Goal: Information Seeking & Learning: Learn about a topic

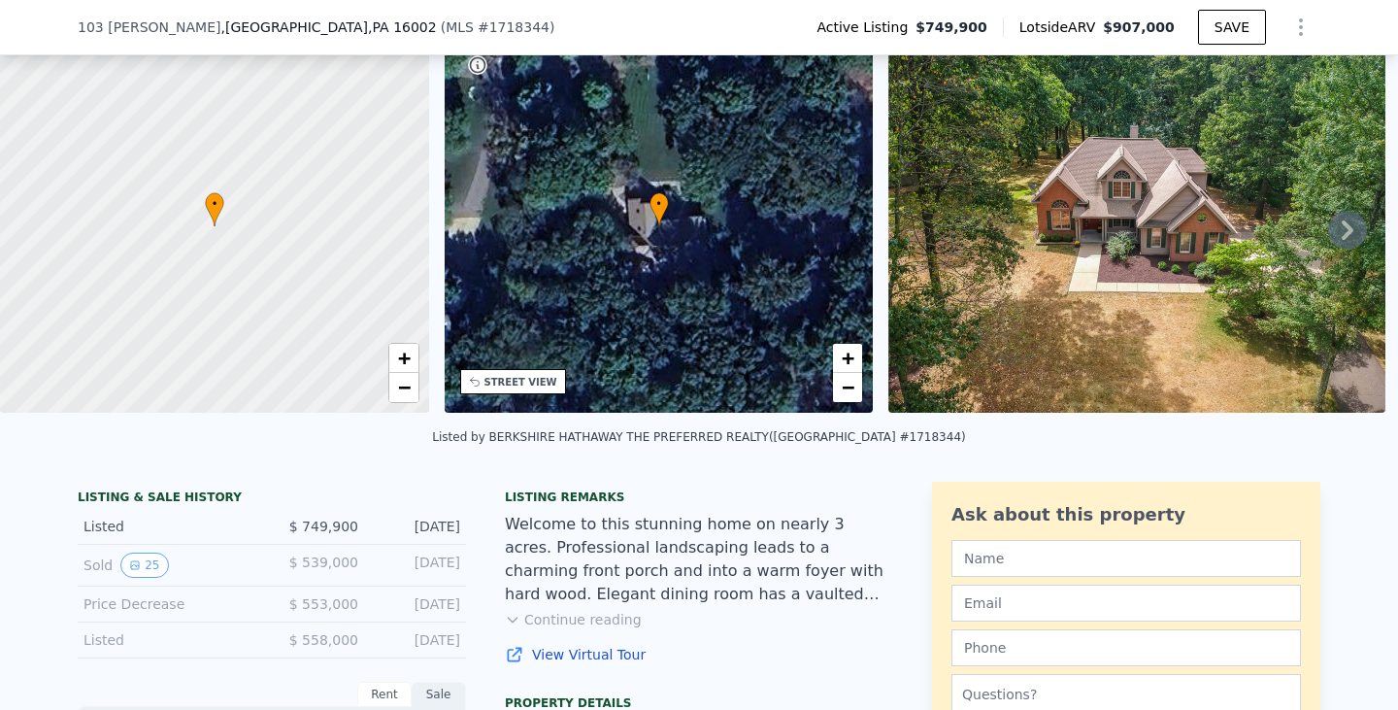
scroll to position [97, 0]
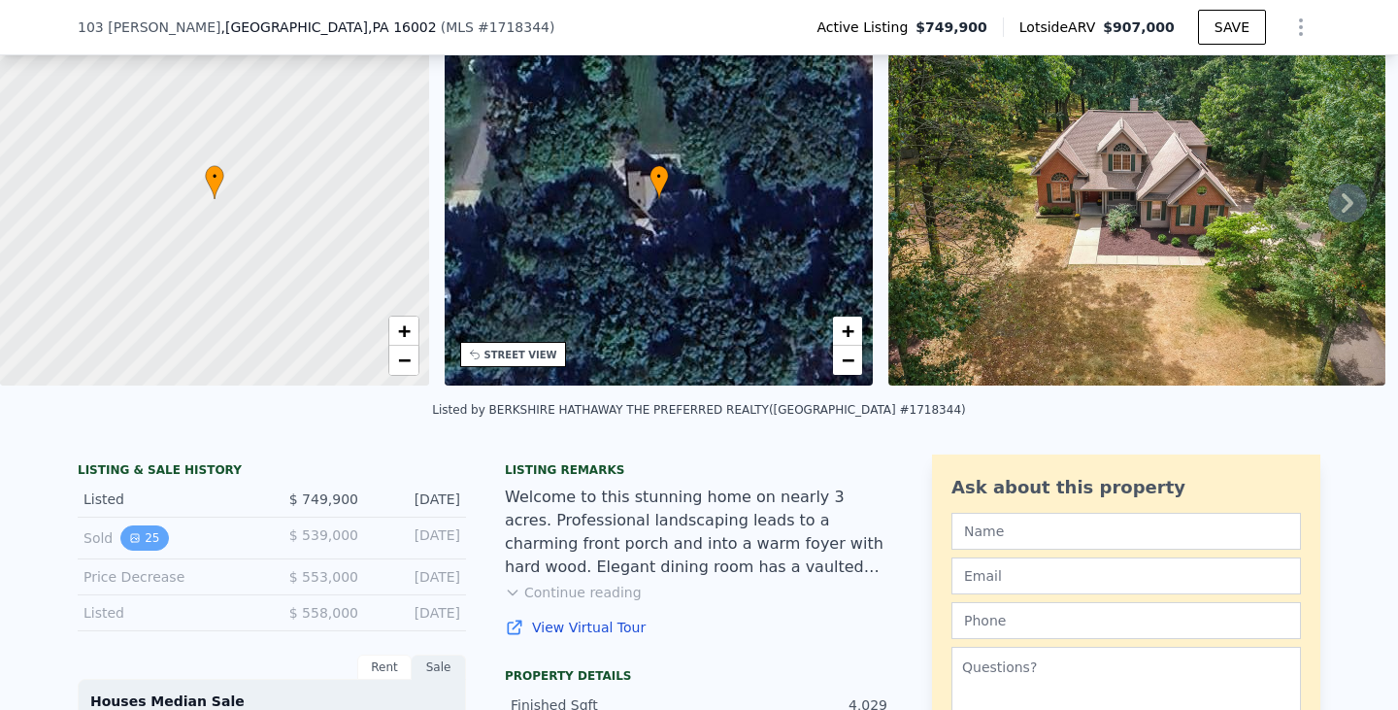
click at [129, 544] on icon "View historical data" at bounding box center [135, 538] width 12 height 12
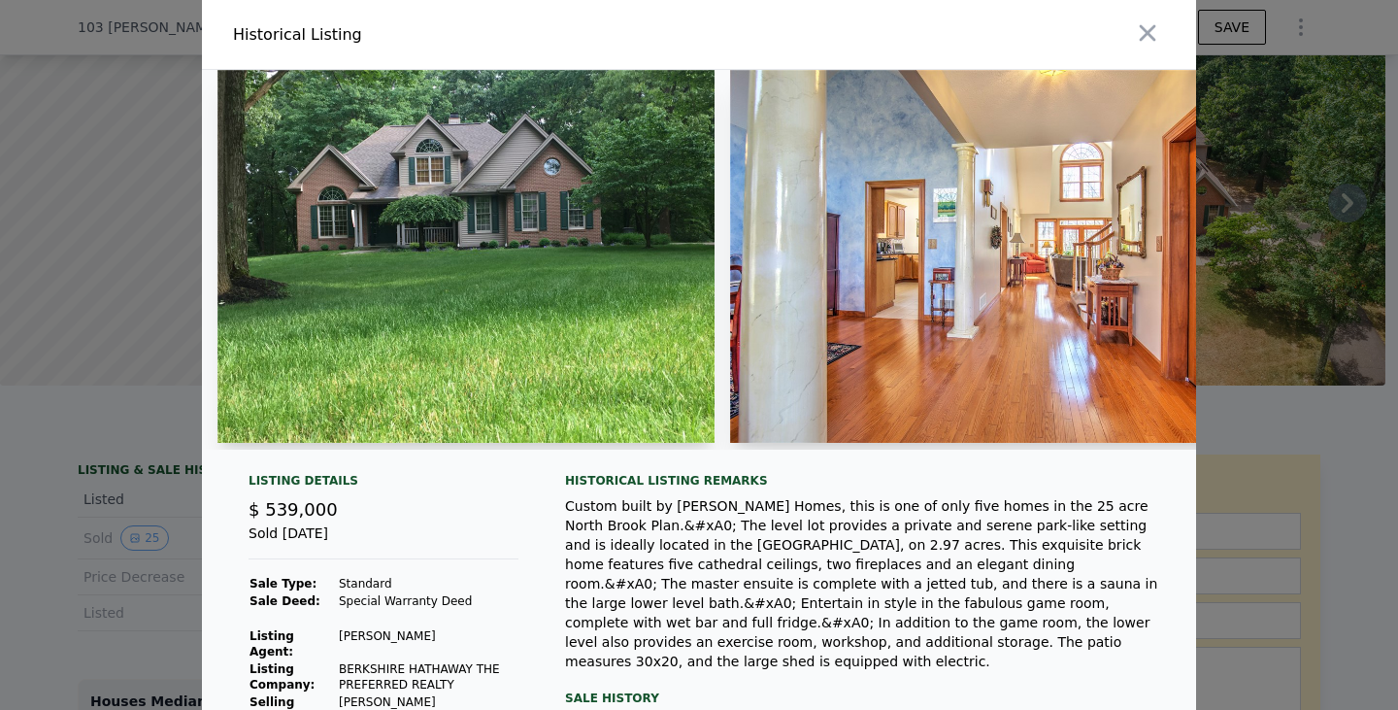
click at [525, 234] on img at bounding box center [465, 256] width 497 height 373
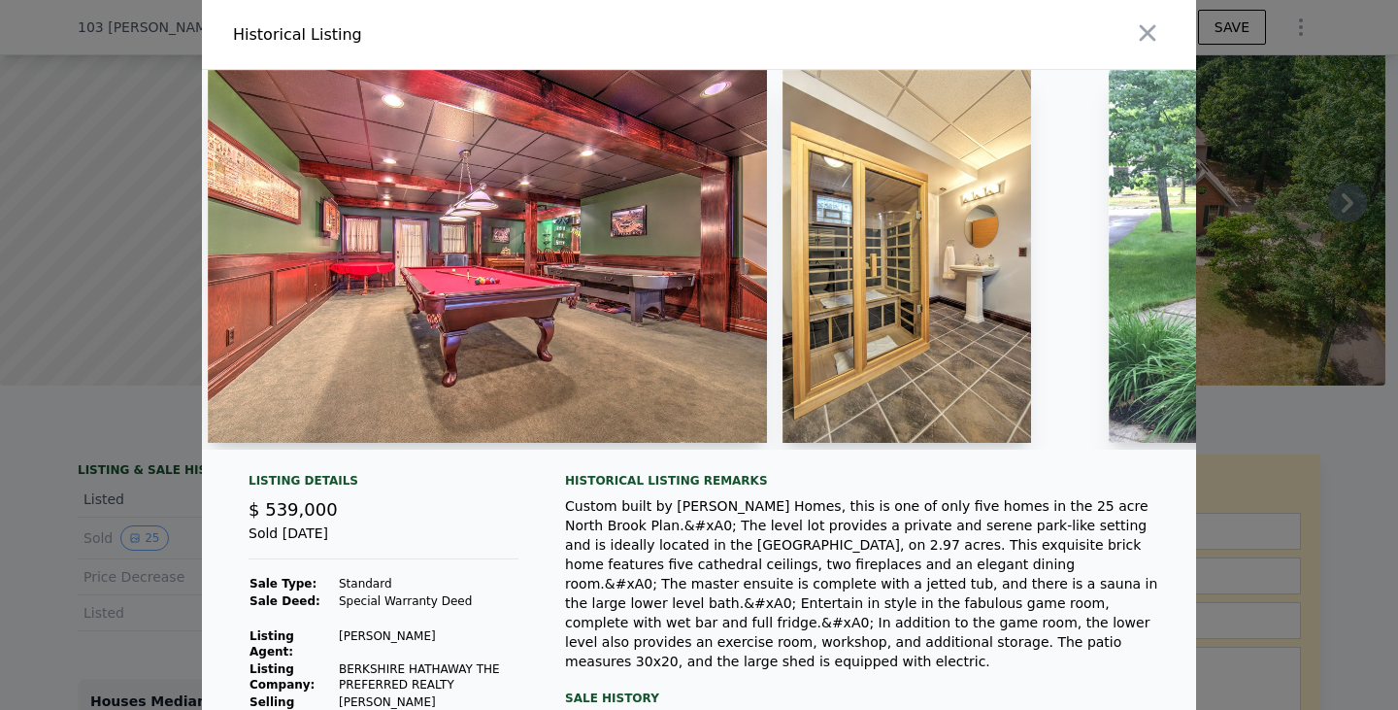
scroll to position [0, 10513]
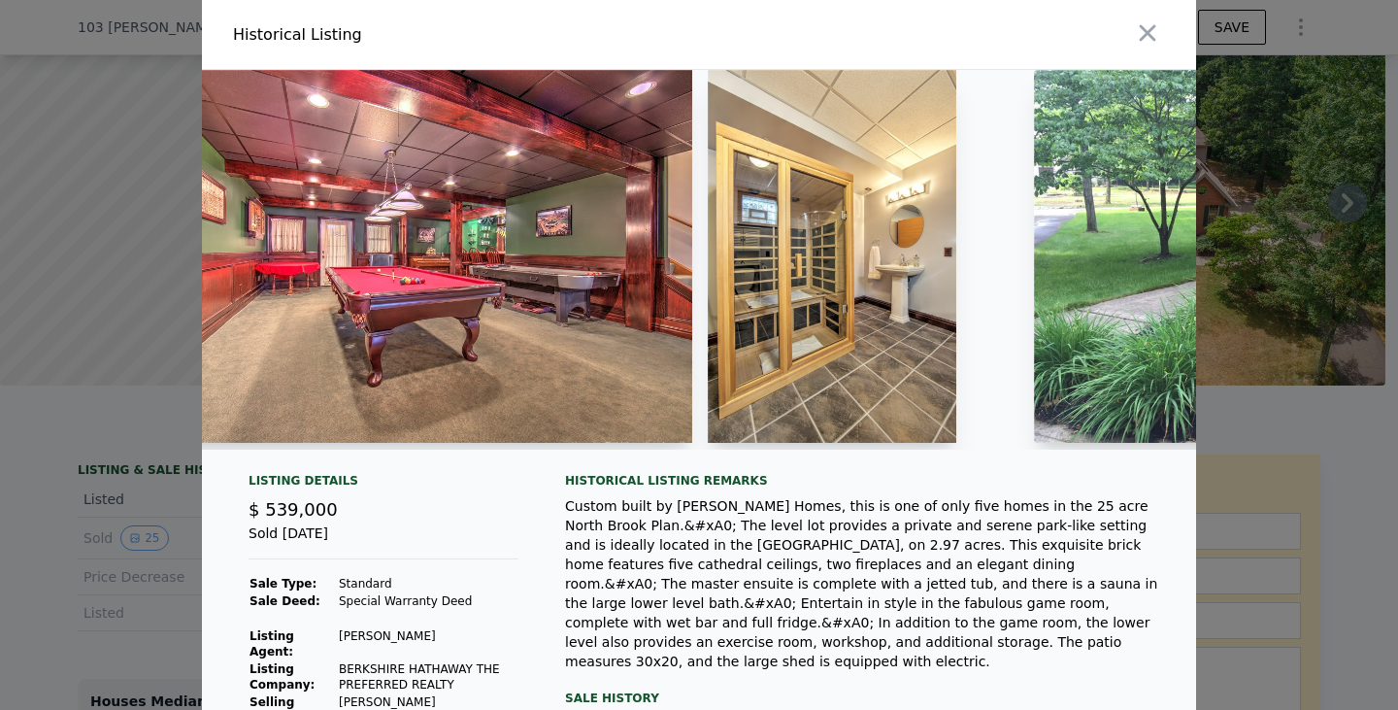
drag, startPoint x: 1046, startPoint y: 447, endPoint x: 1085, endPoint y: 446, distance: 39.8
click at [1085, 446] on div at bounding box center [1282, 260] width 497 height 380
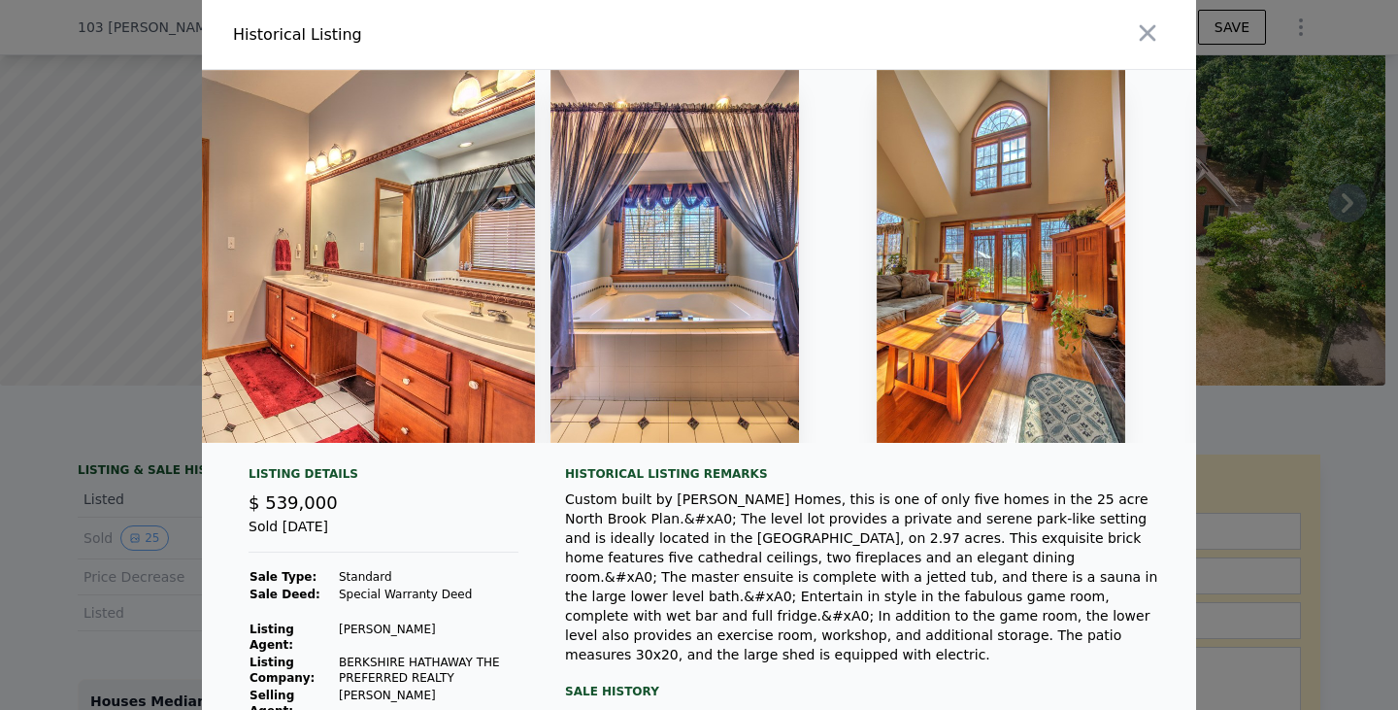
scroll to position [0, 6182]
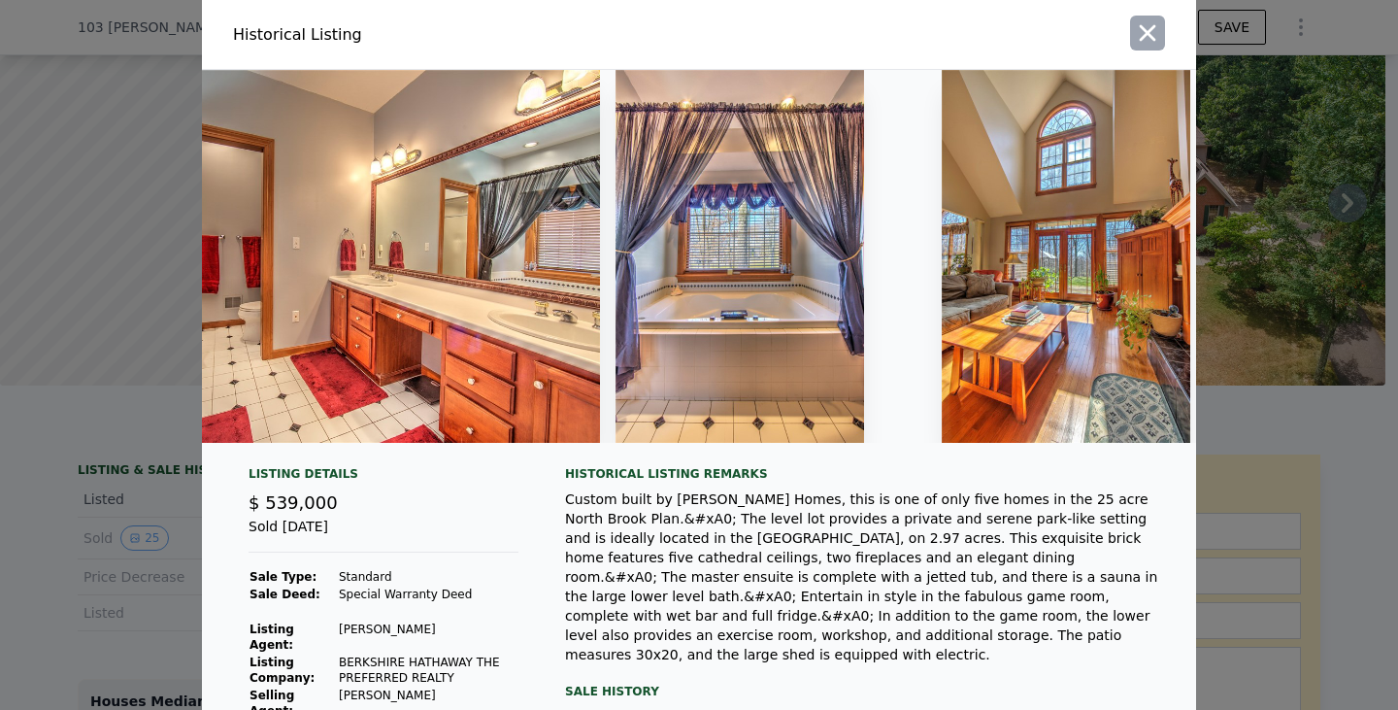
click at [1140, 26] on icon "button" at bounding box center [1148, 33] width 17 height 17
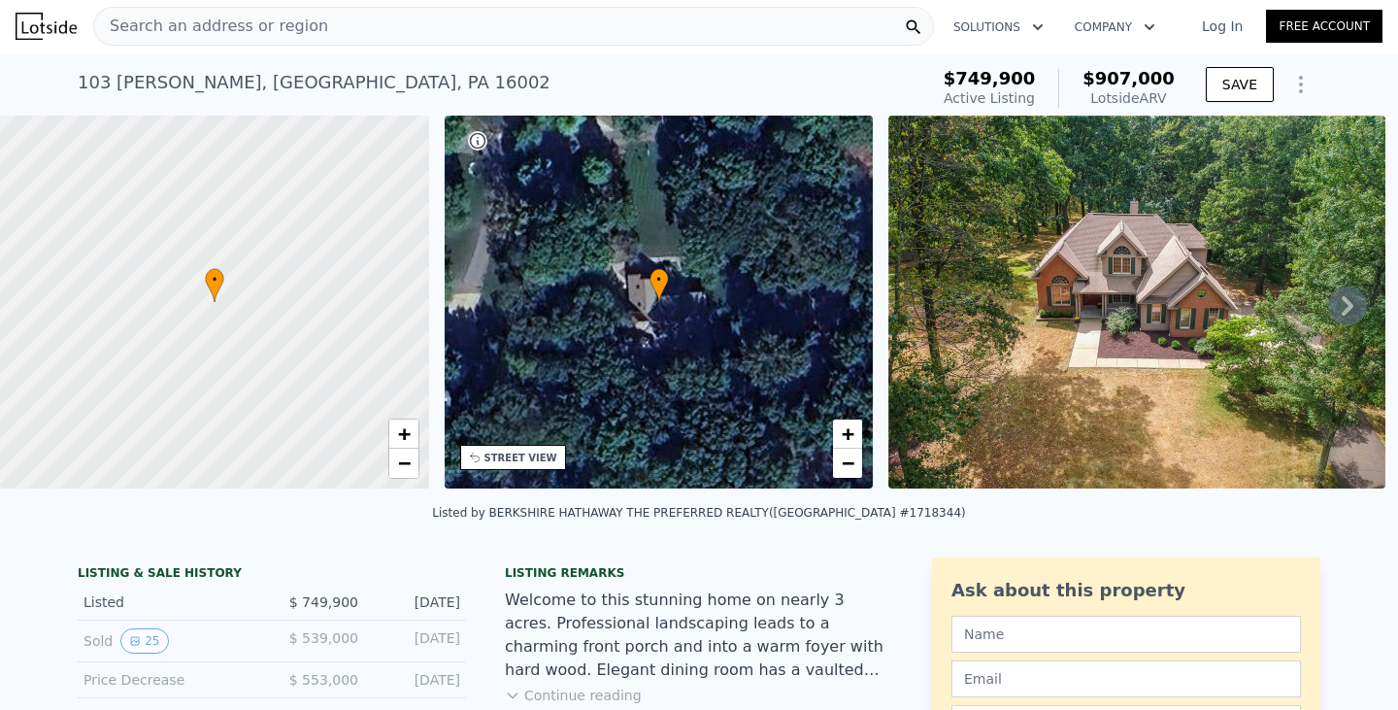
scroll to position [0, 0]
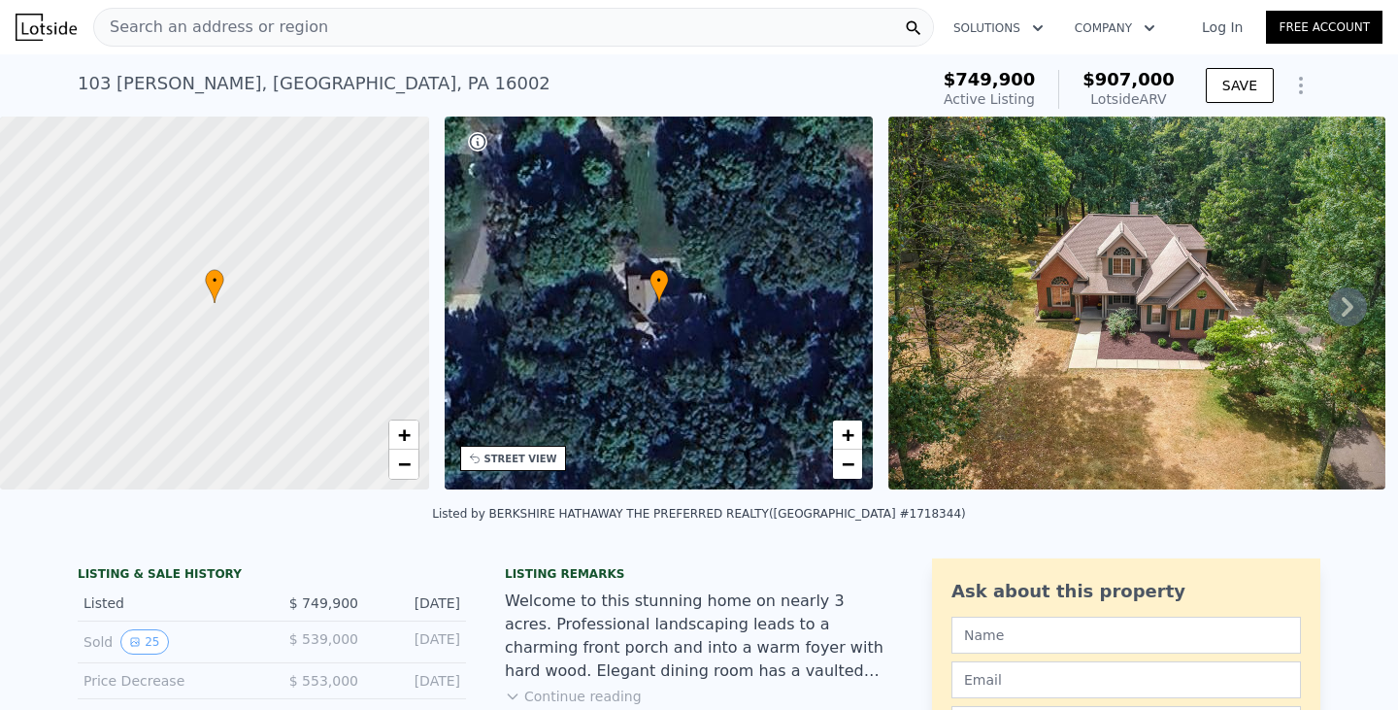
click at [612, 269] on div "• + −" at bounding box center [659, 302] width 429 height 373
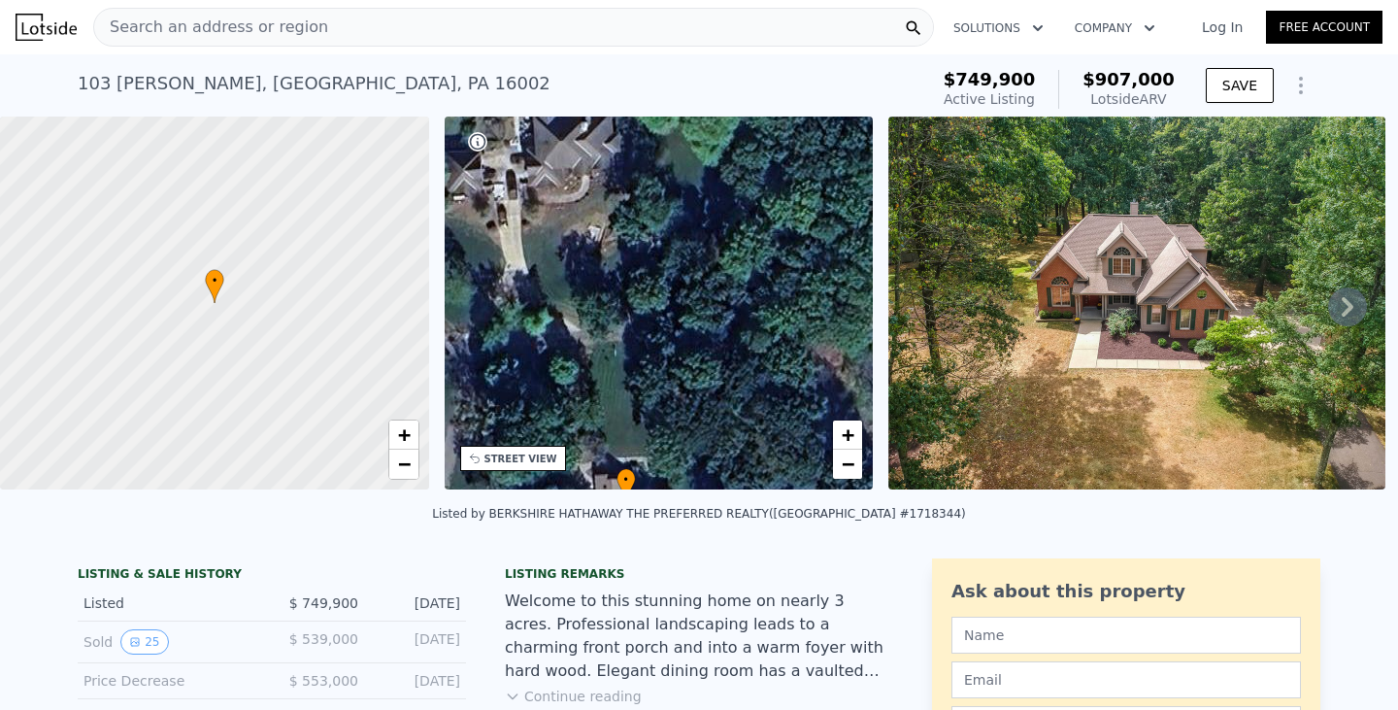
drag, startPoint x: 612, startPoint y: 269, endPoint x: 579, endPoint y: 468, distance: 201.7
click at [579, 468] on div "• + −" at bounding box center [659, 302] width 429 height 373
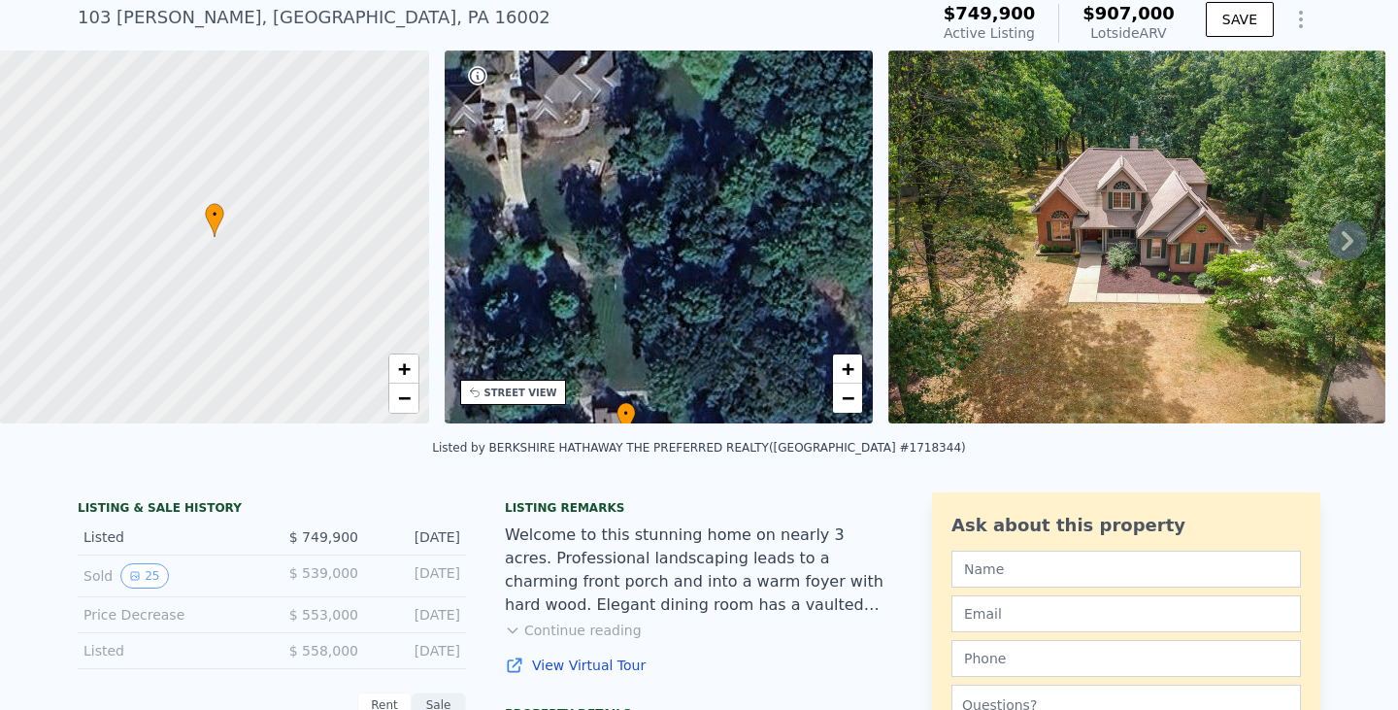
scroll to position [90, 0]
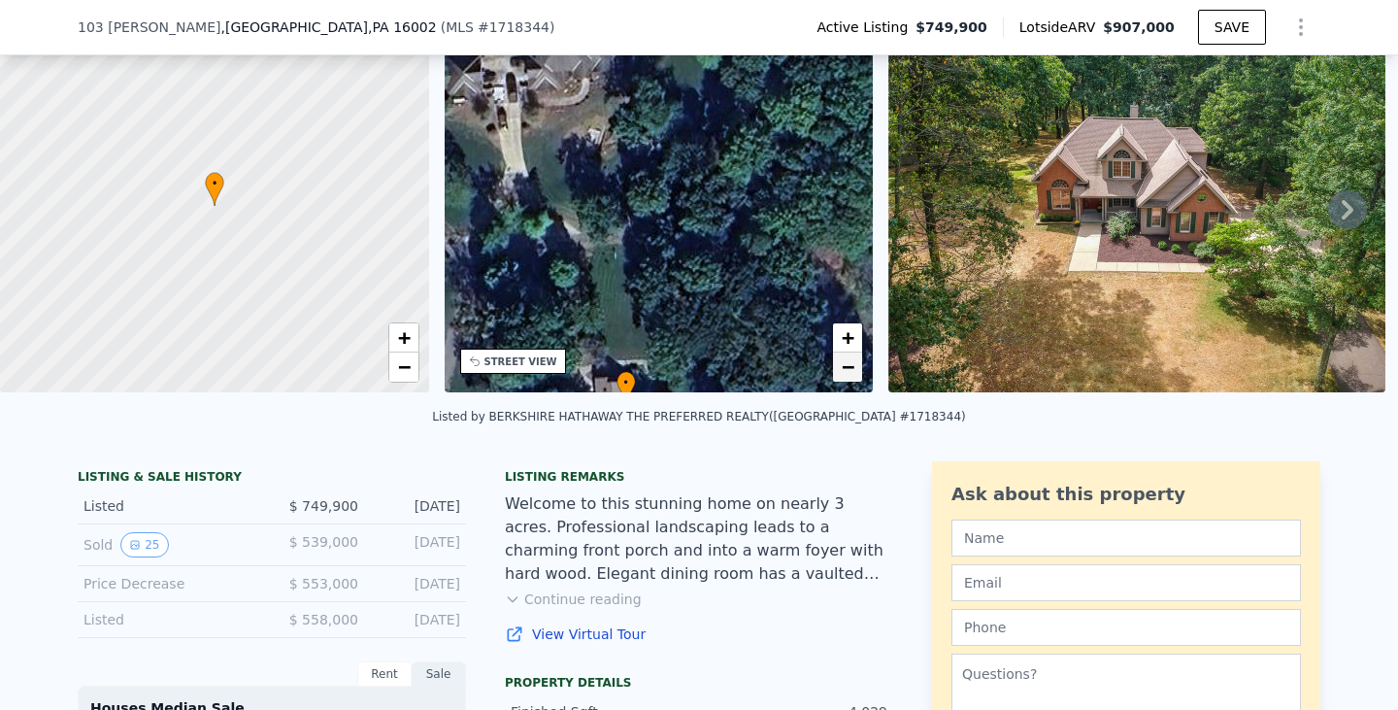
click at [852, 376] on span "−" at bounding box center [848, 366] width 13 height 24
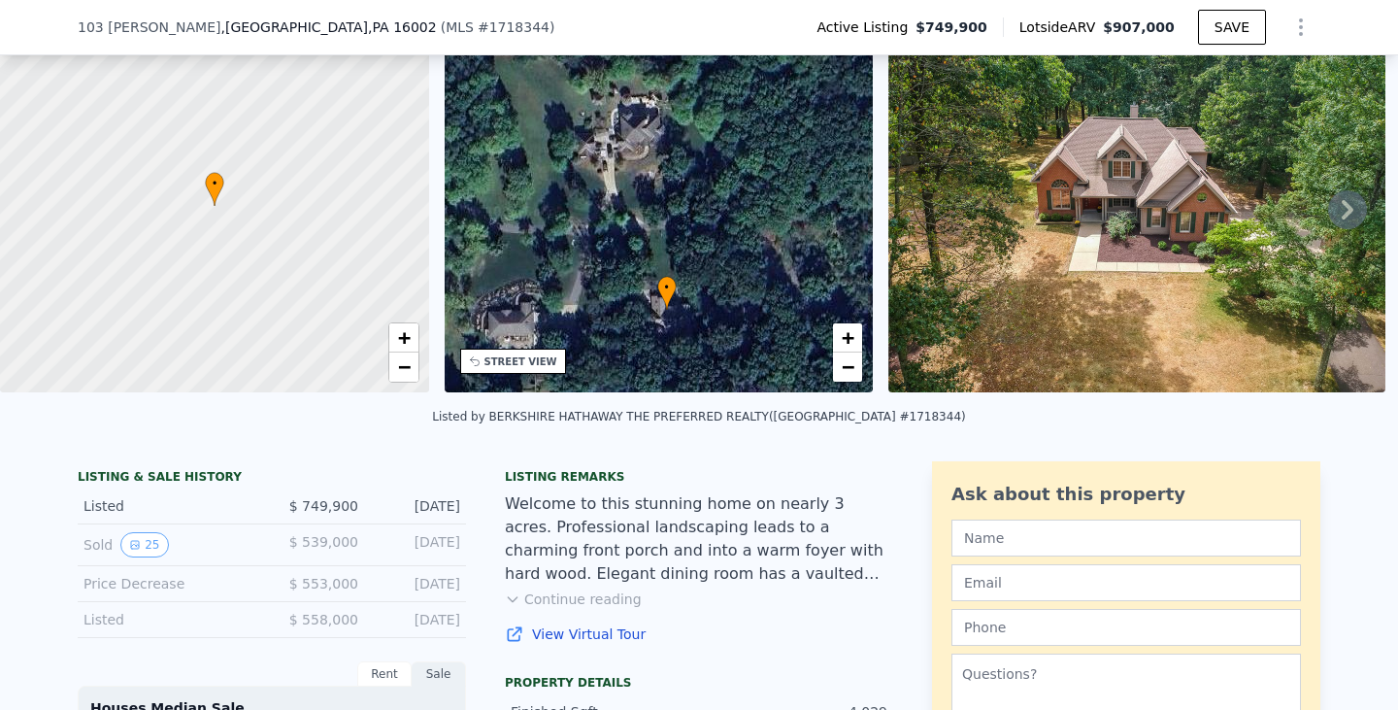
drag, startPoint x: 752, startPoint y: 286, endPoint x: 777, endPoint y: 322, distance: 43.3
click at [777, 322] on div "• + −" at bounding box center [659, 205] width 429 height 373
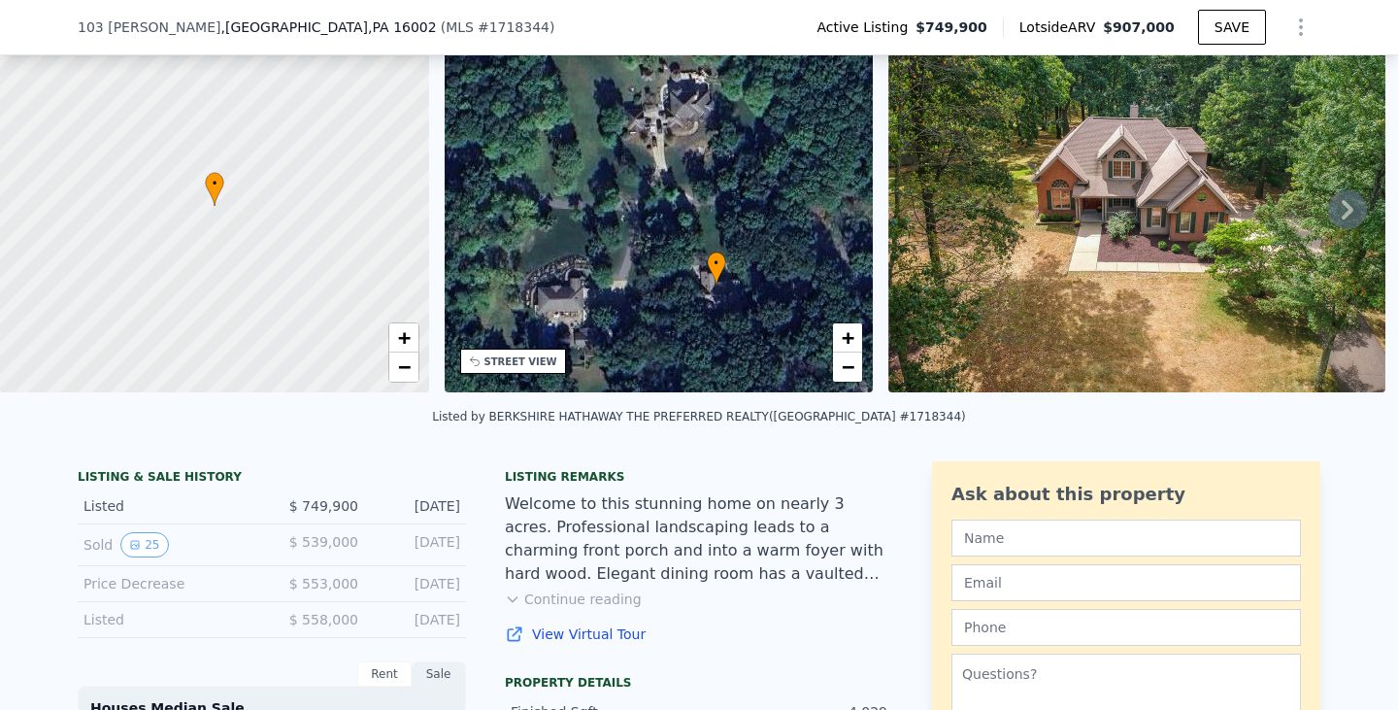
drag, startPoint x: 612, startPoint y: 213, endPoint x: 661, endPoint y: 188, distance: 55.1
click at [661, 188] on div "• + −" at bounding box center [659, 205] width 429 height 373
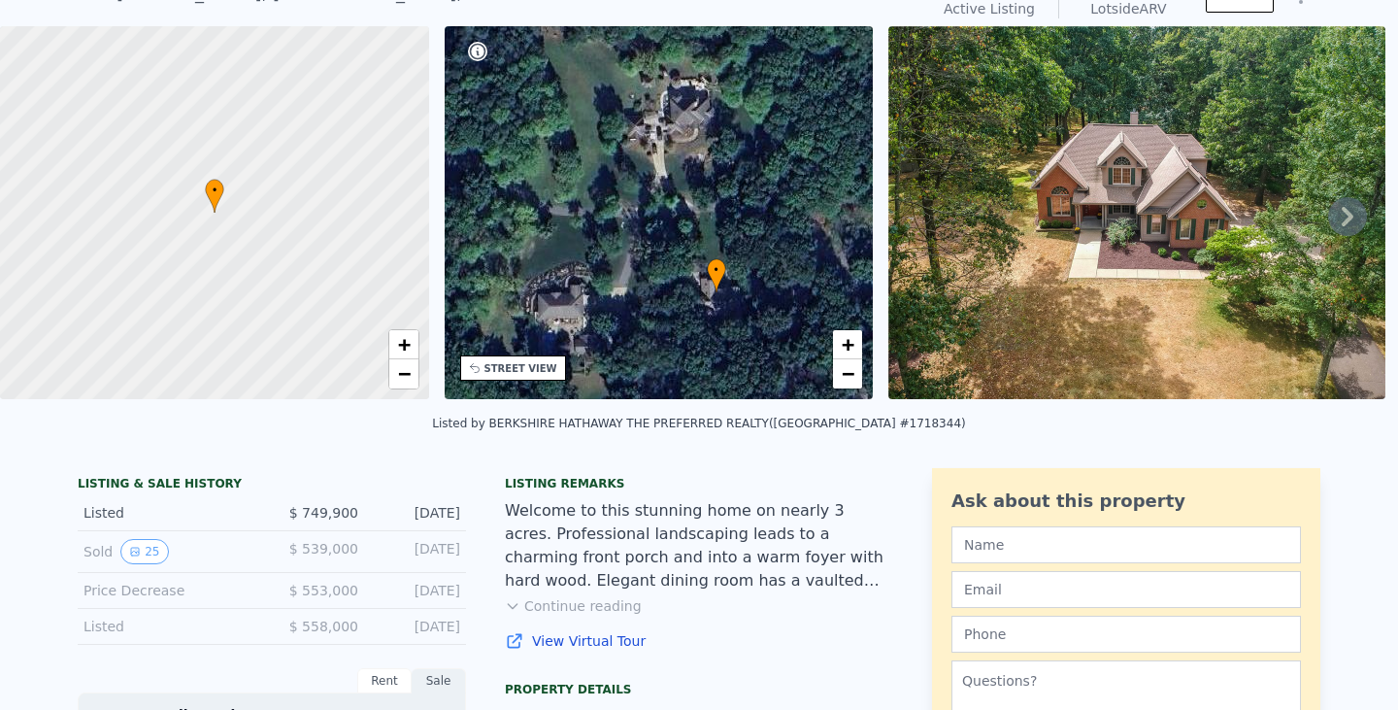
scroll to position [7, 0]
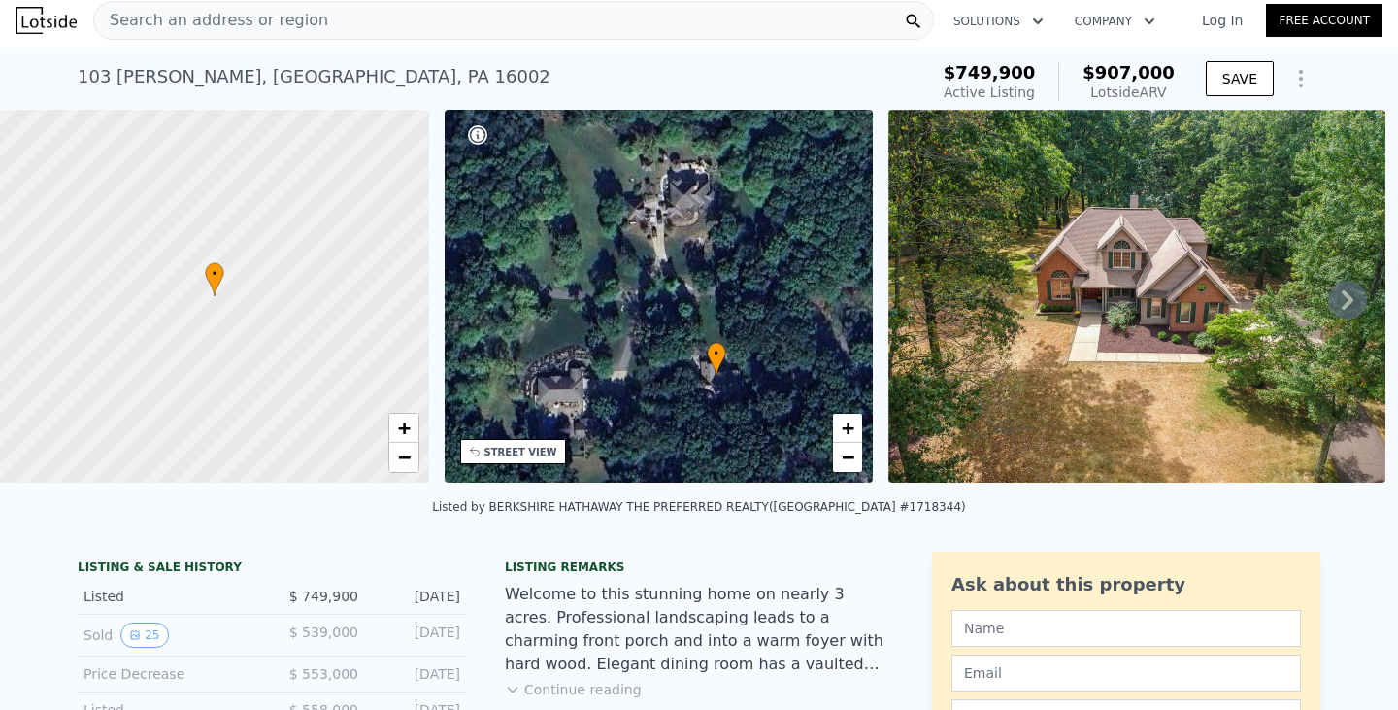
click at [1078, 301] on img at bounding box center [1136, 296] width 497 height 373
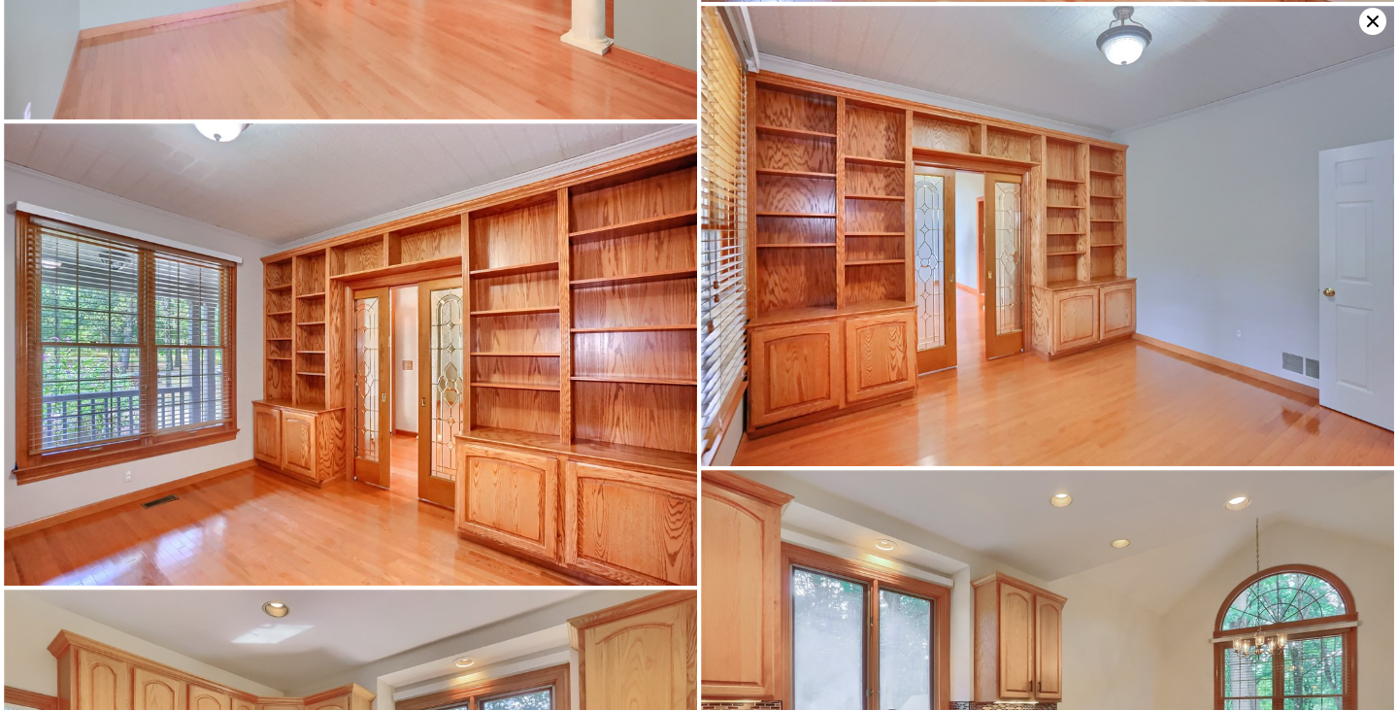
scroll to position [2302, 0]
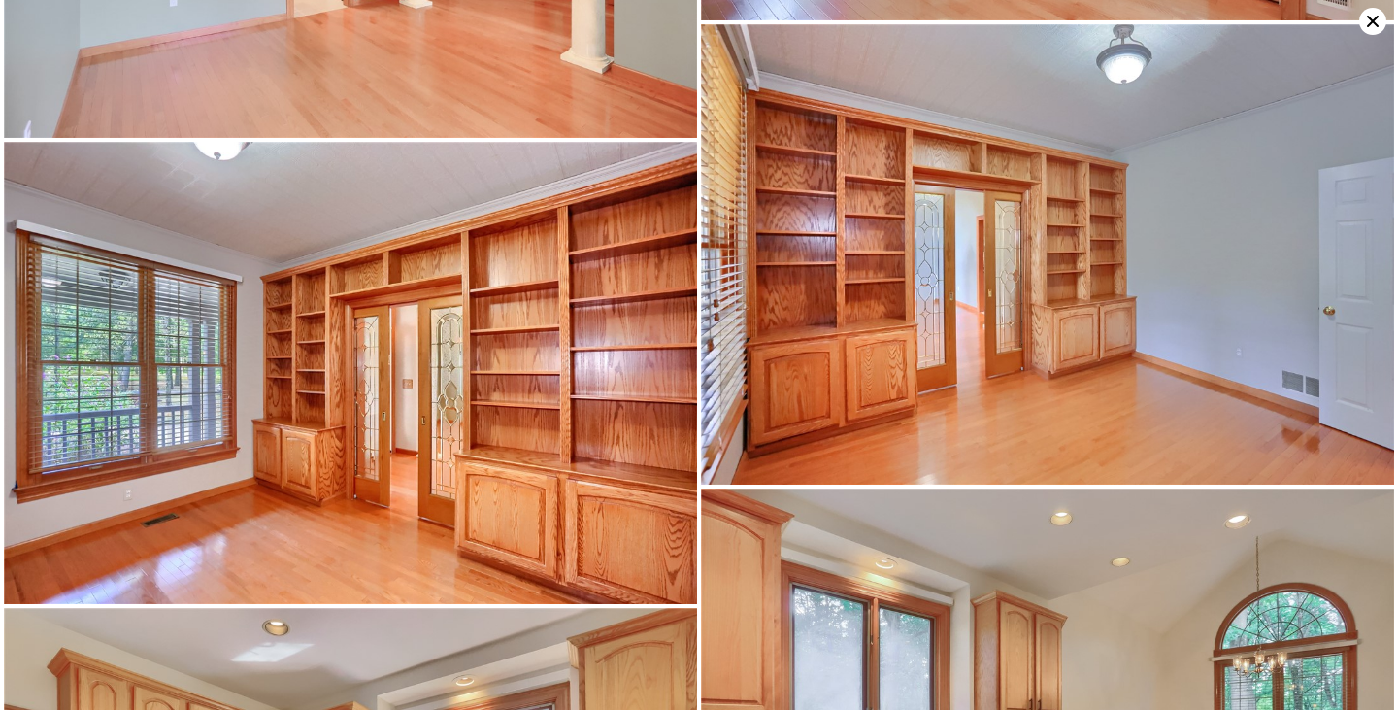
click at [1368, 22] on icon at bounding box center [1372, 21] width 27 height 27
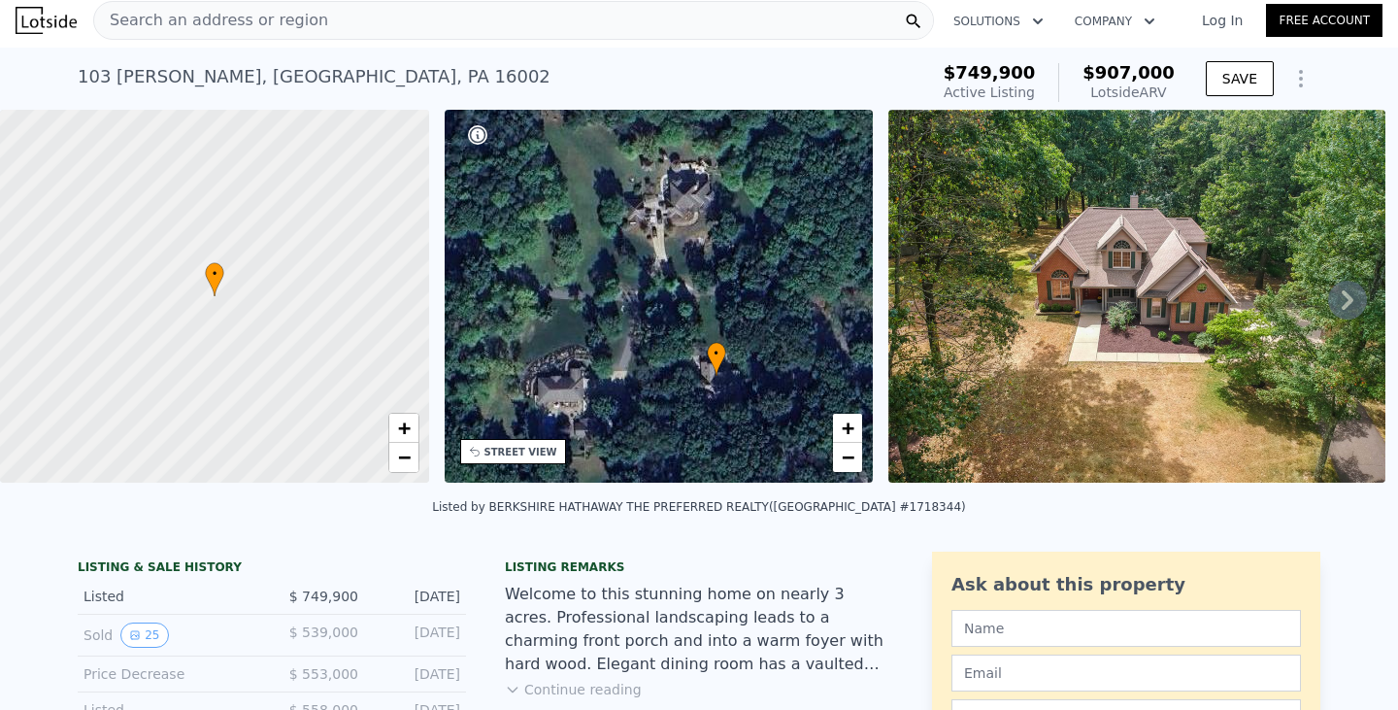
click at [1340, 312] on icon at bounding box center [1347, 300] width 39 height 39
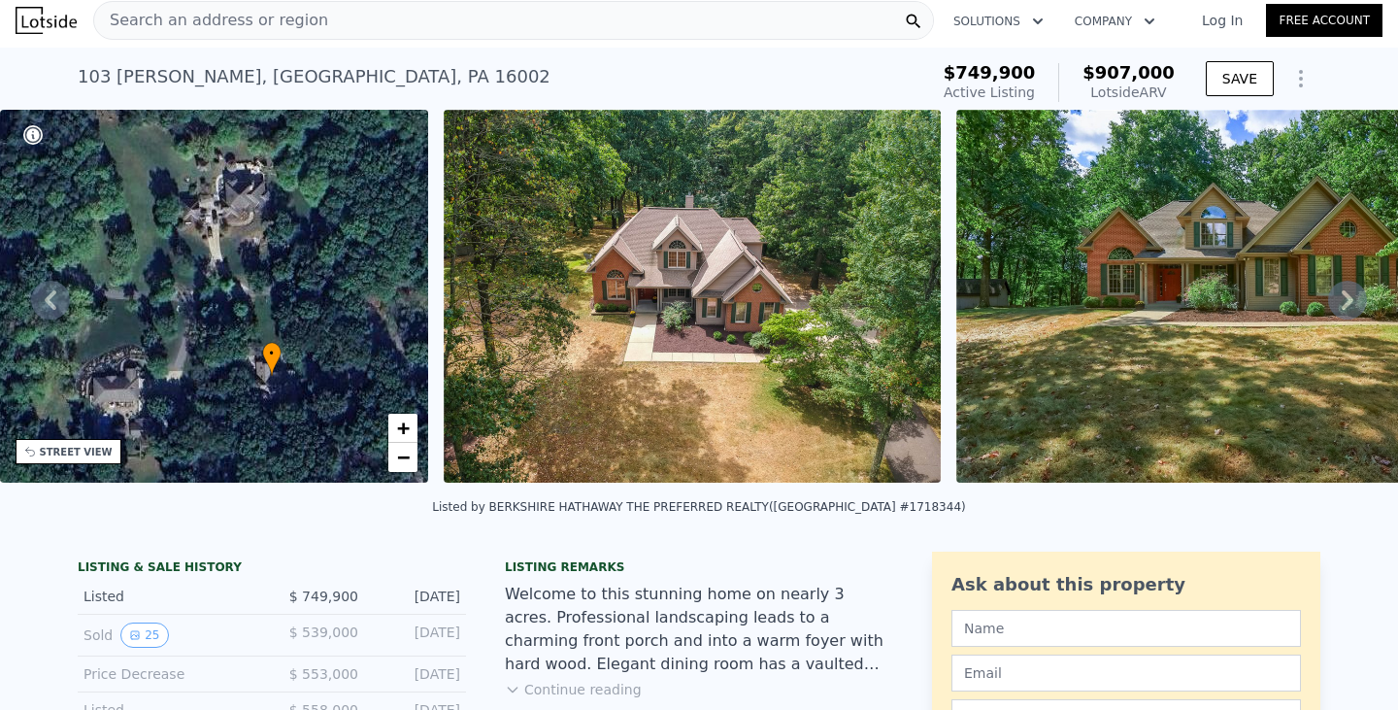
click at [1340, 312] on icon at bounding box center [1347, 300] width 39 height 39
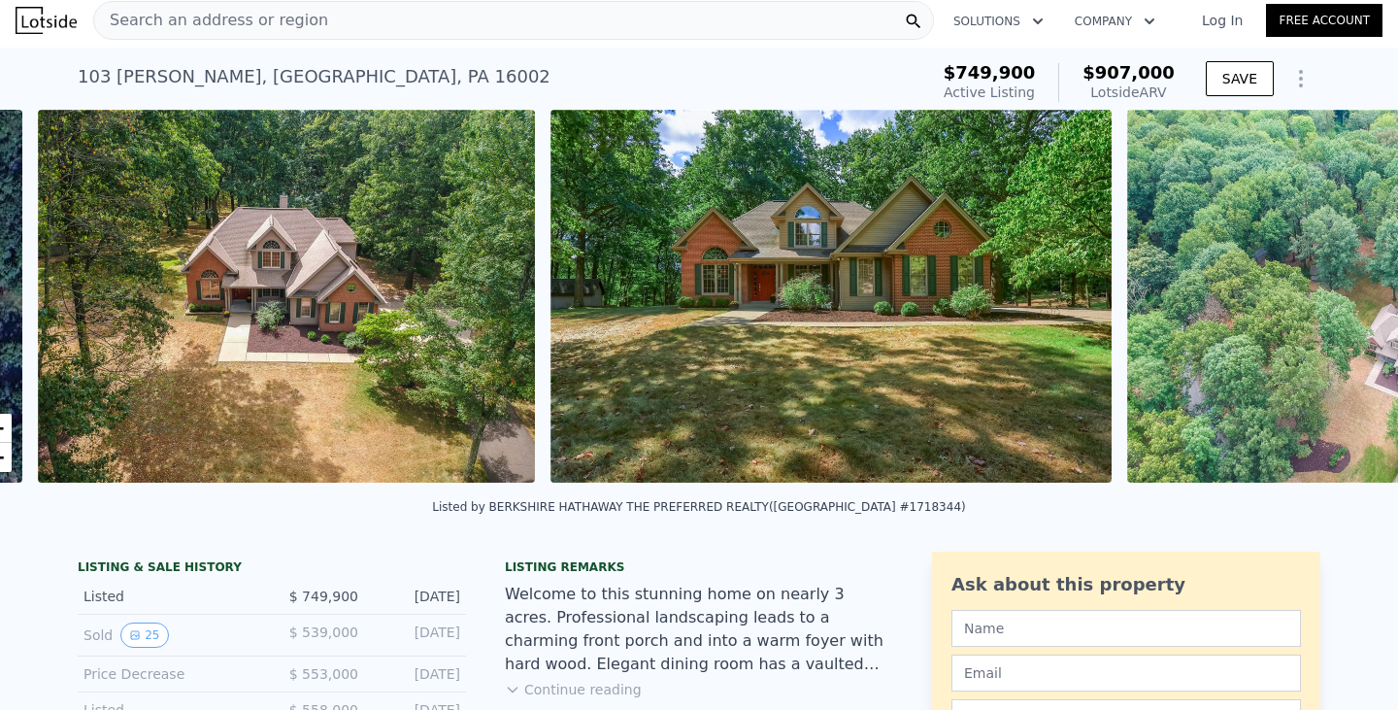
scroll to position [0, 888]
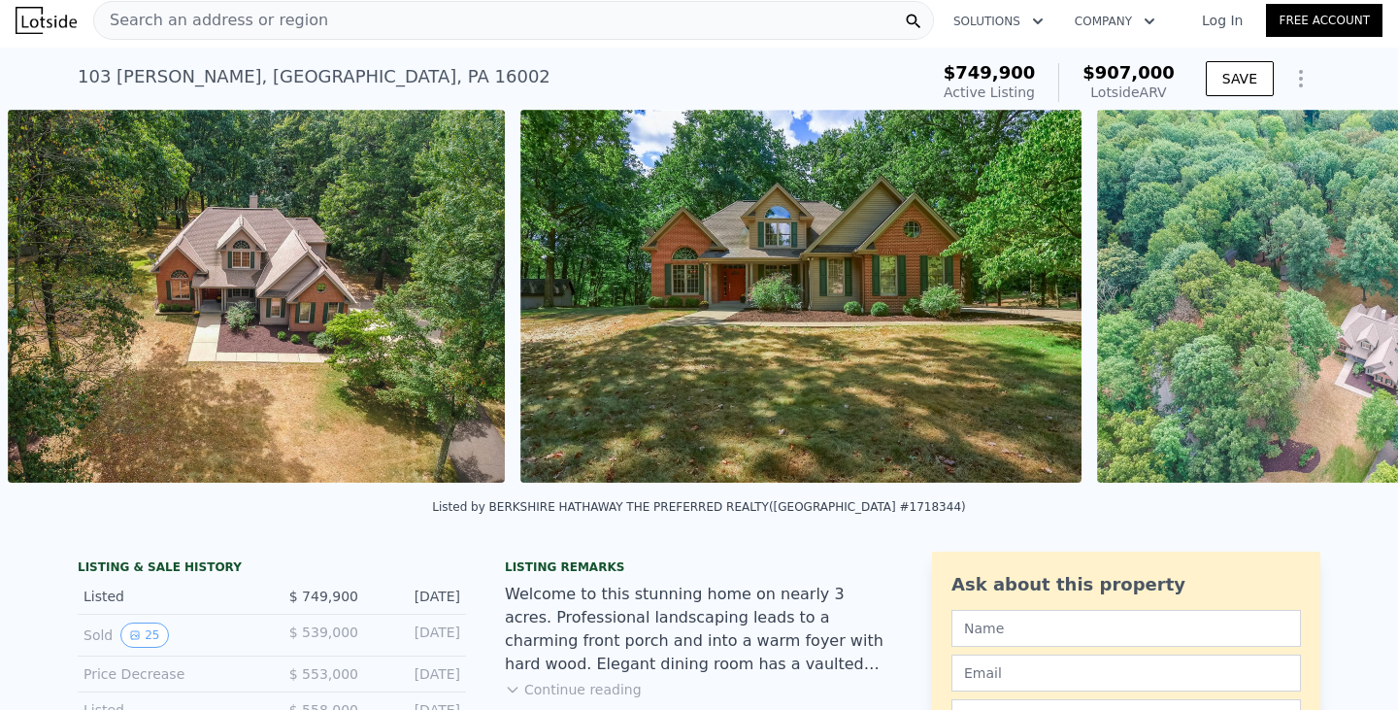
click at [1340, 312] on img at bounding box center [1345, 296] width 497 height 373
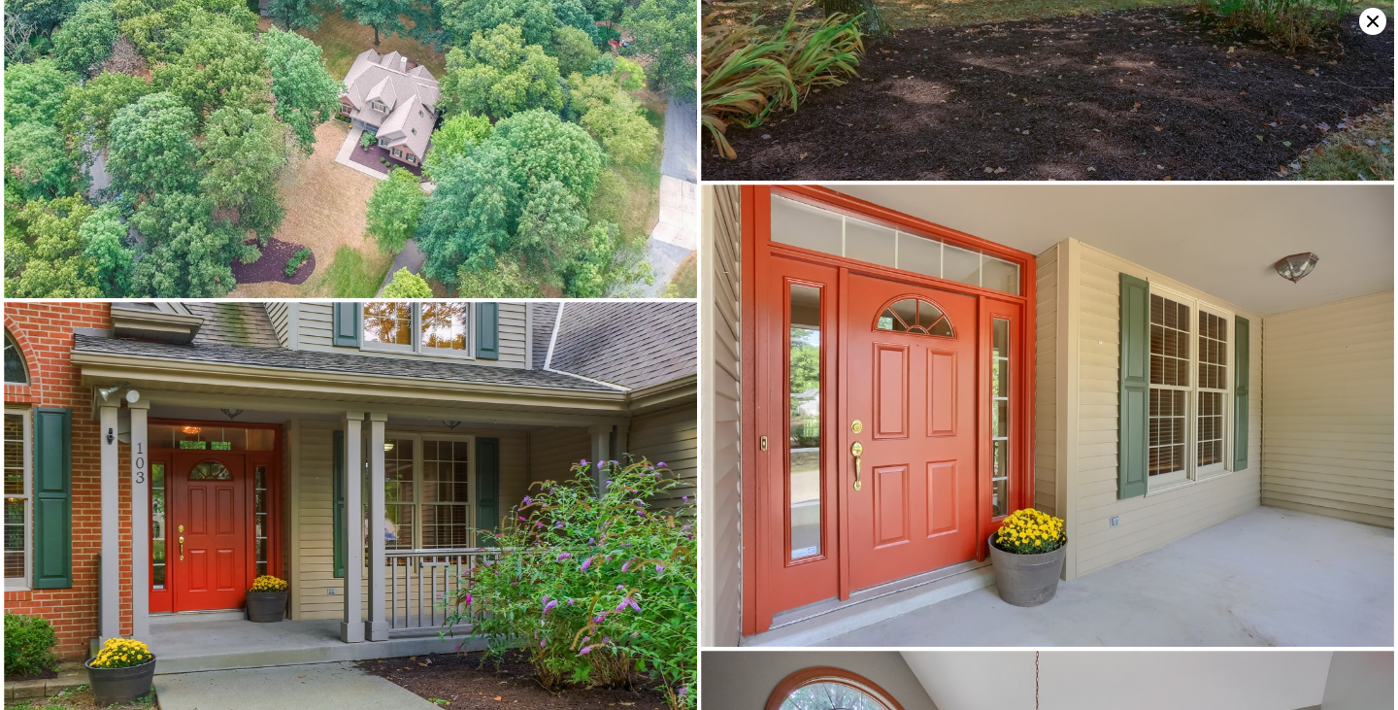
scroll to position [518, 0]
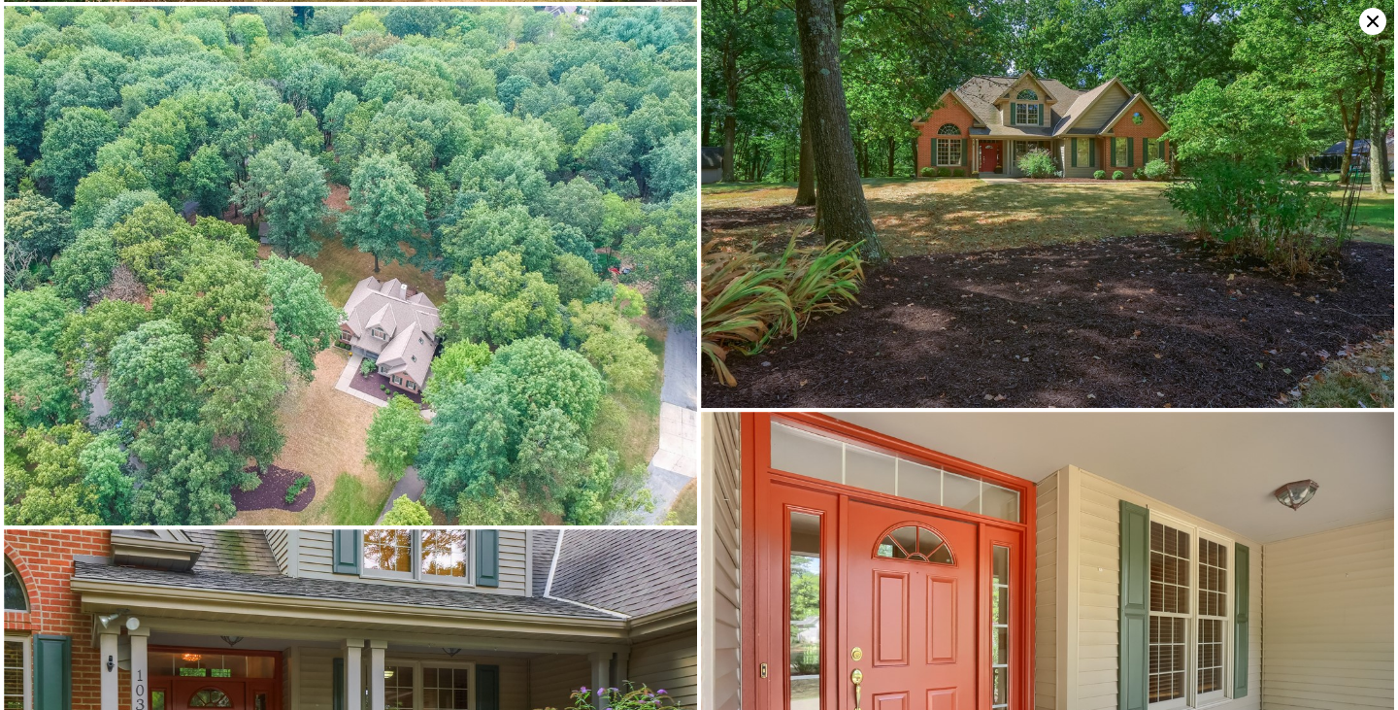
click at [1371, 17] on icon at bounding box center [1372, 21] width 27 height 27
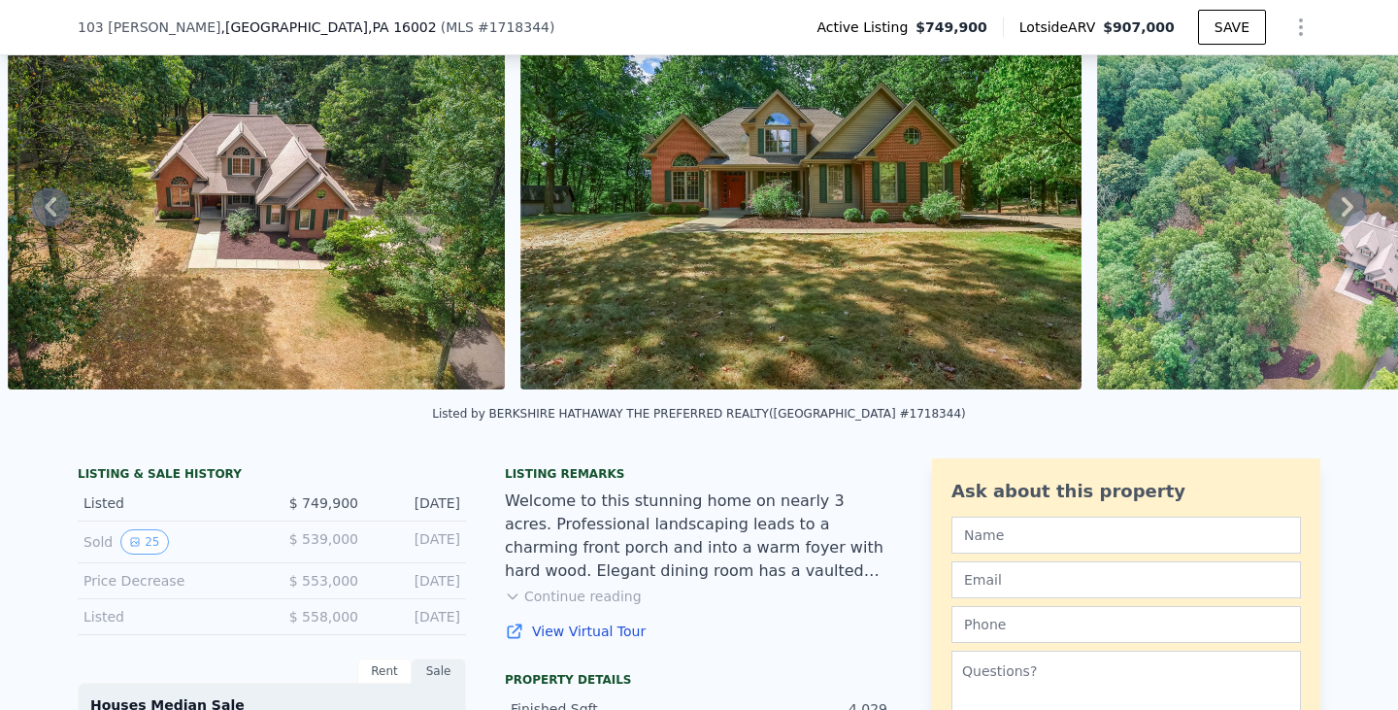
scroll to position [194, 0]
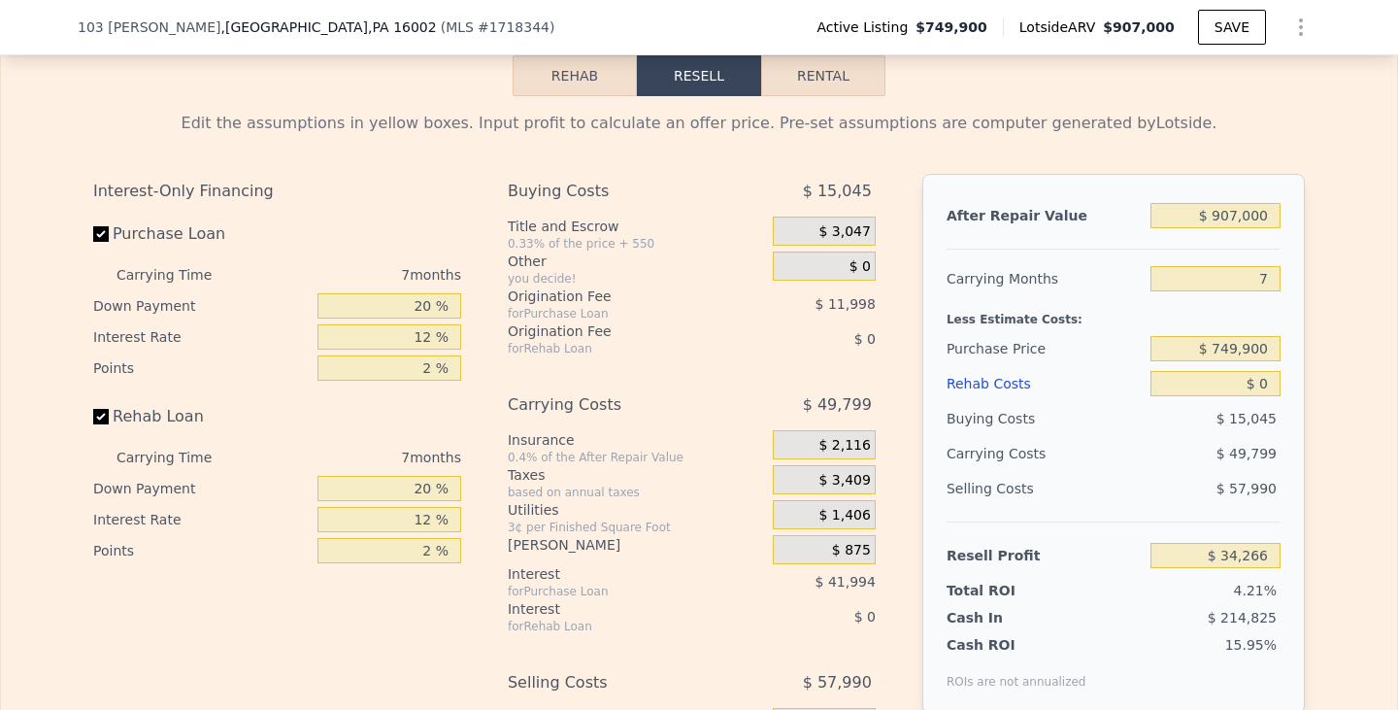
scroll to position [2808, 0]
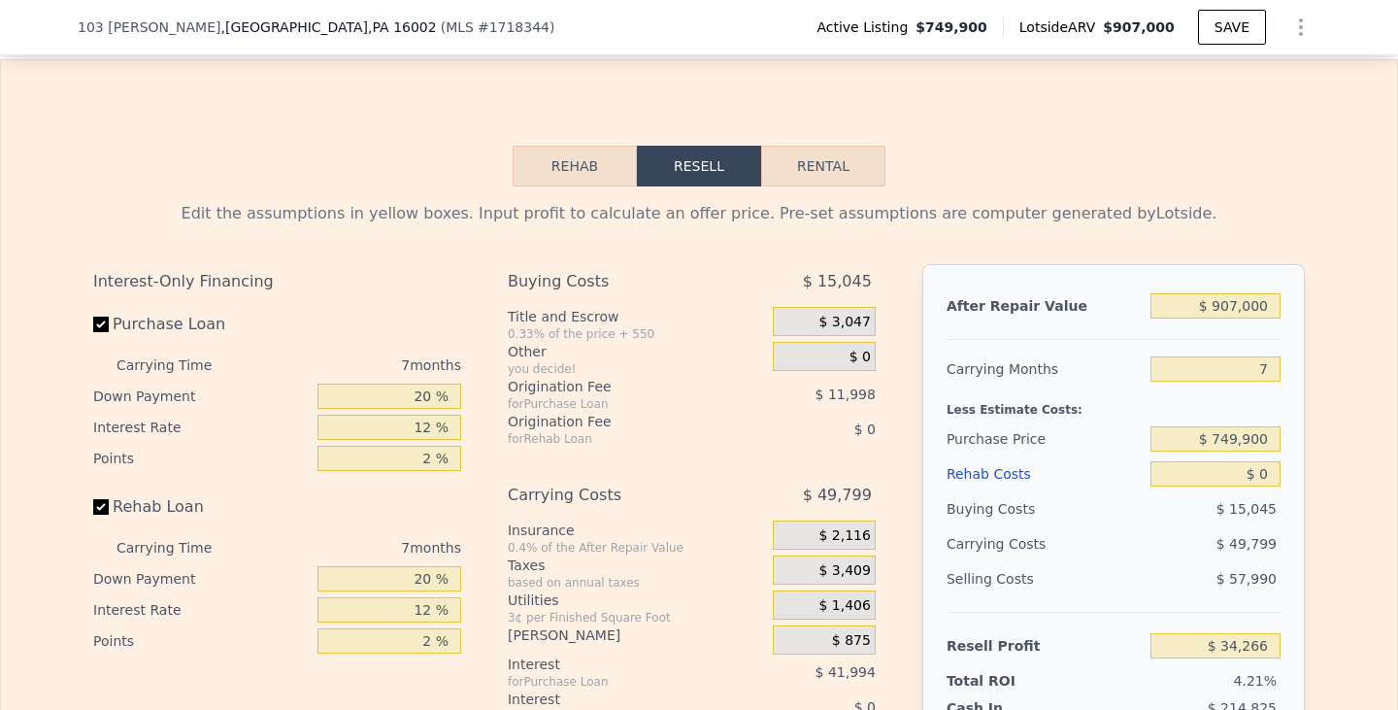
click at [791, 161] on button "Rental" at bounding box center [823, 166] width 124 height 41
select select "30"
